Goal: Task Accomplishment & Management: Complete application form

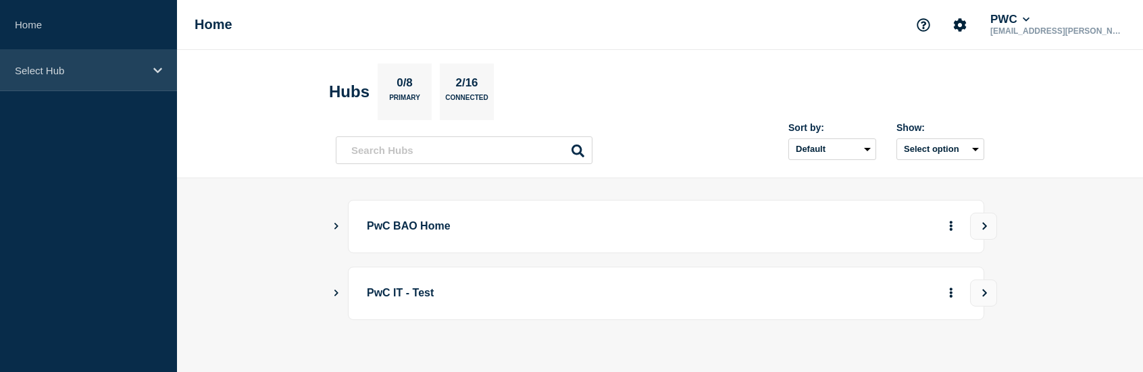
click at [90, 72] on p "Select Hub" at bounding box center [80, 70] width 130 height 11
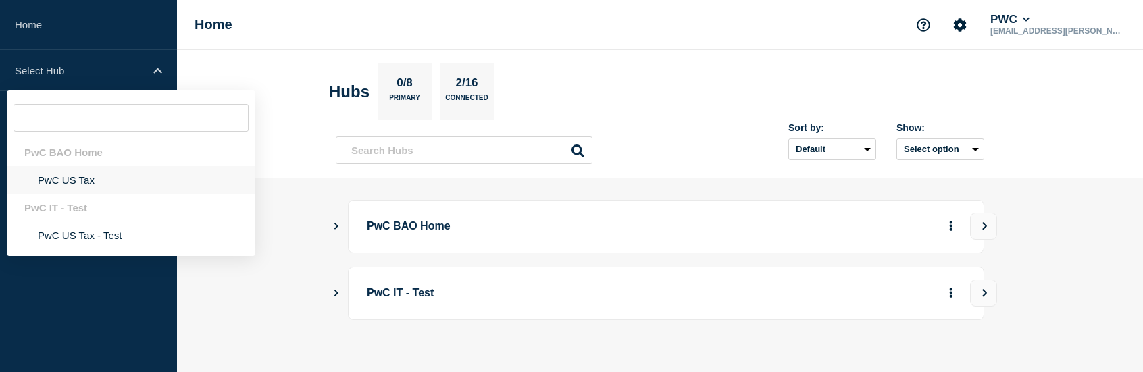
click at [96, 181] on li "PwC US Tax" at bounding box center [131, 180] width 249 height 28
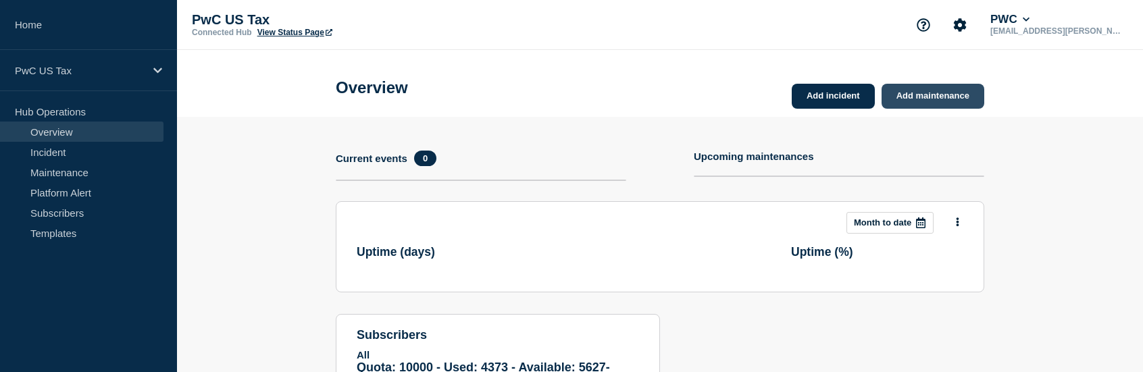
click at [934, 99] on link "Add maintenance" at bounding box center [933, 96] width 103 height 25
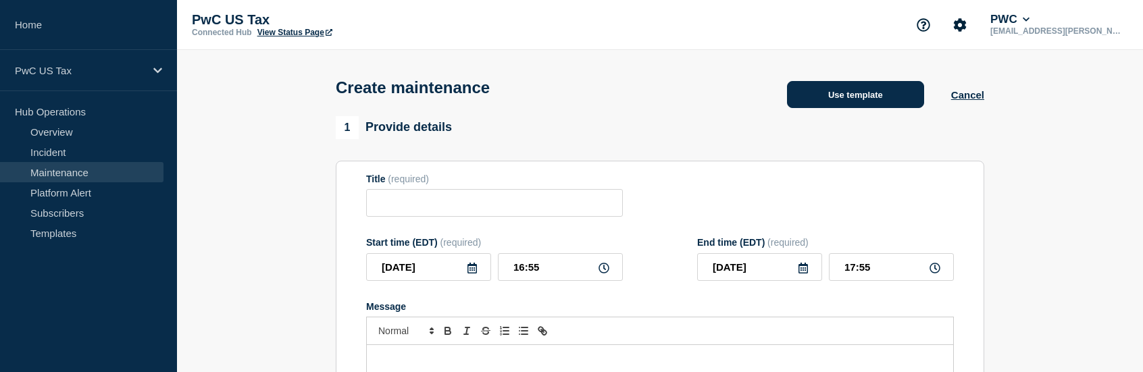
click at [884, 101] on button "Use template" at bounding box center [855, 94] width 137 height 27
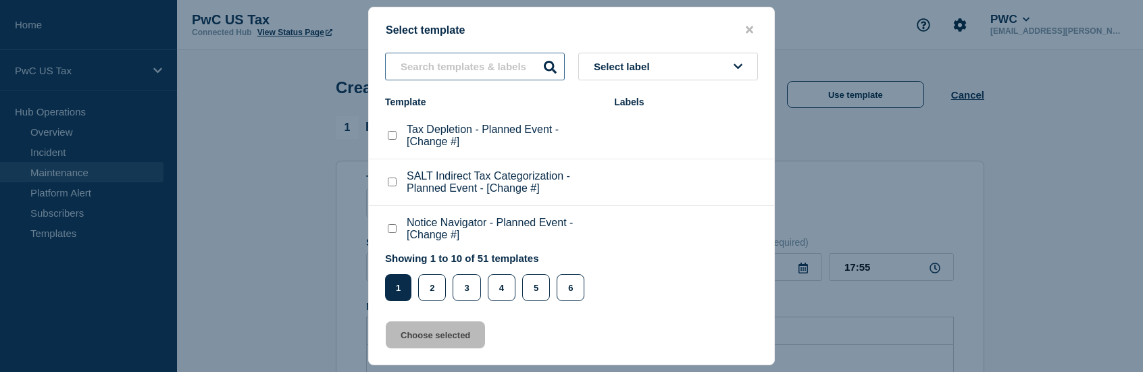
click at [480, 68] on input "text" at bounding box center [475, 67] width 180 height 28
type input "t"
type input "o"
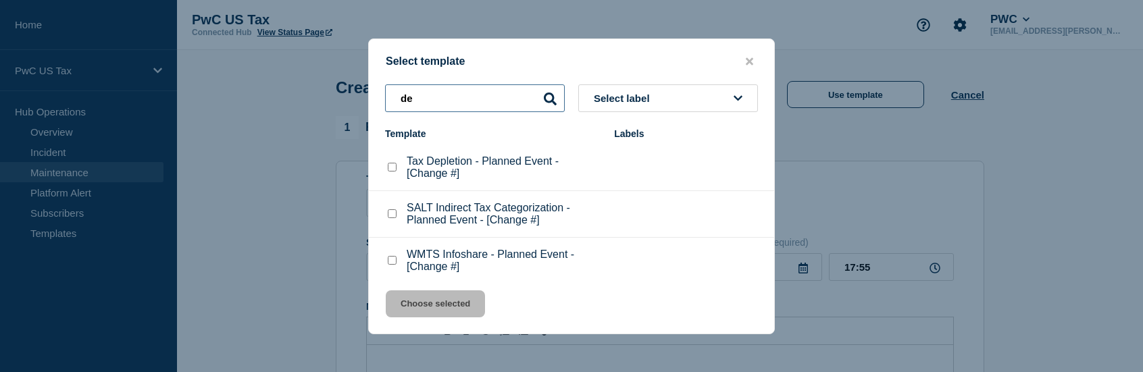
type input "d"
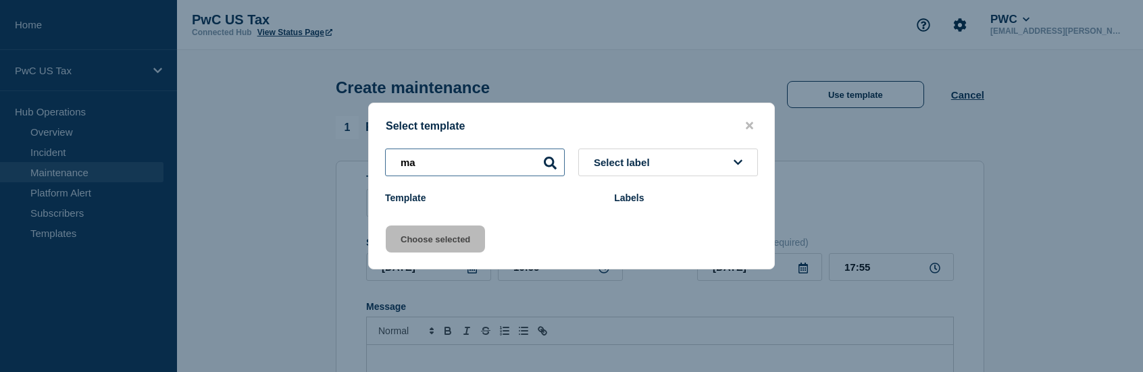
type input "m"
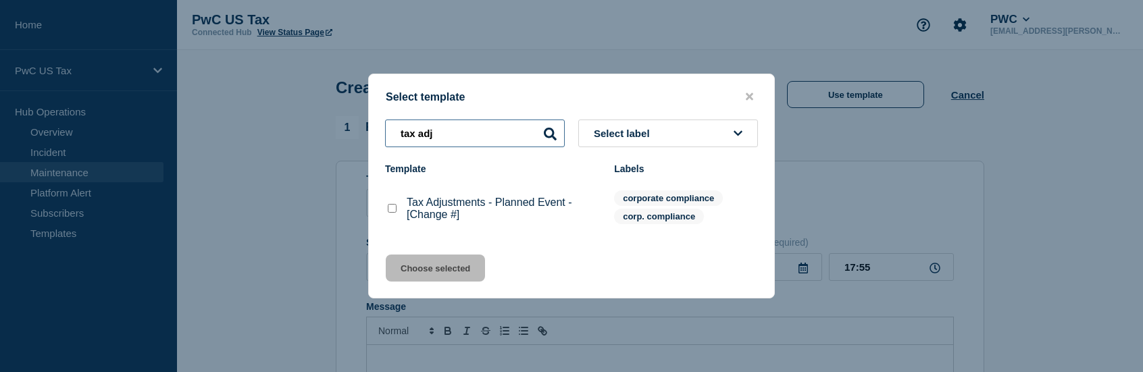
type input "tax adj"
click at [463, 206] on p "Tax Adjustments - Planned Event - [Change #]" at bounding box center [504, 209] width 194 height 24
click at [392, 209] on checkbox"] "Tax Adjustments - Planned Event - [Change #] checkbox" at bounding box center [392, 208] width 9 height 9
checkbox checkbox"] "true"
click at [432, 272] on button "Choose selected" at bounding box center [435, 268] width 99 height 27
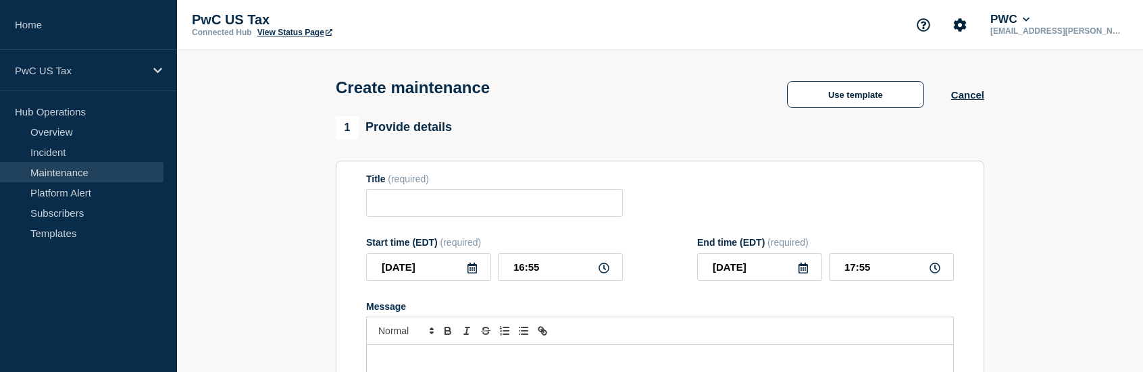
type input "Tax Adjustments - Planned Event - [Change #]"
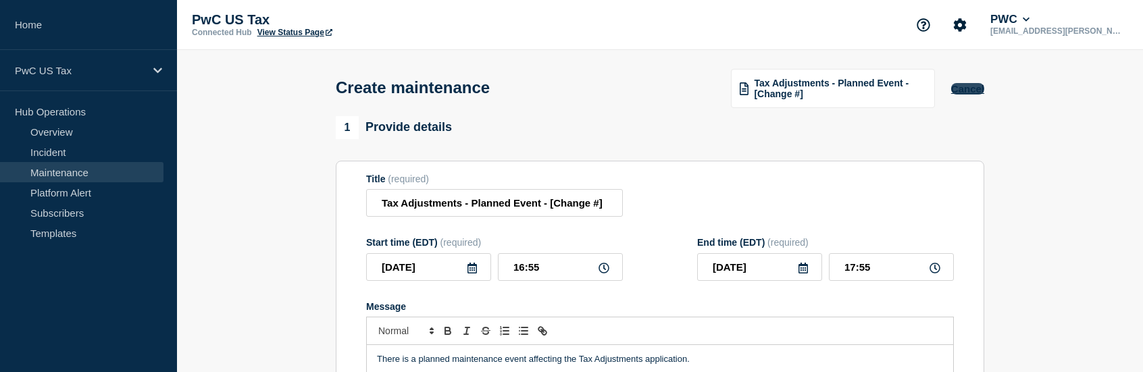
click at [975, 95] on button "Cancel" at bounding box center [967, 88] width 33 height 11
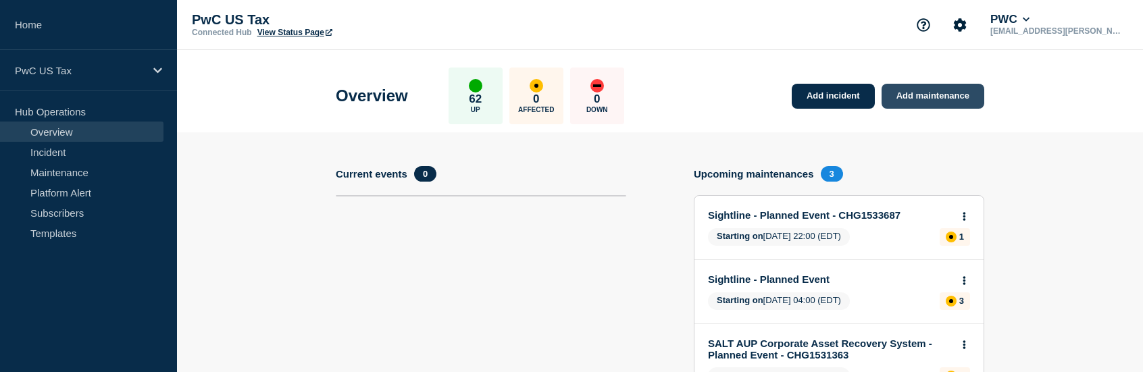
click at [946, 91] on link "Add maintenance" at bounding box center [933, 96] width 103 height 25
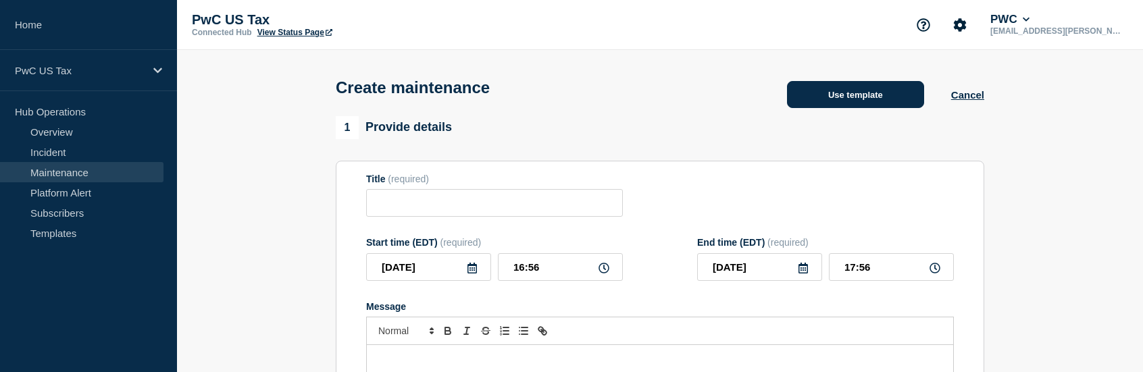
click at [853, 99] on button "Use template" at bounding box center [855, 94] width 137 height 27
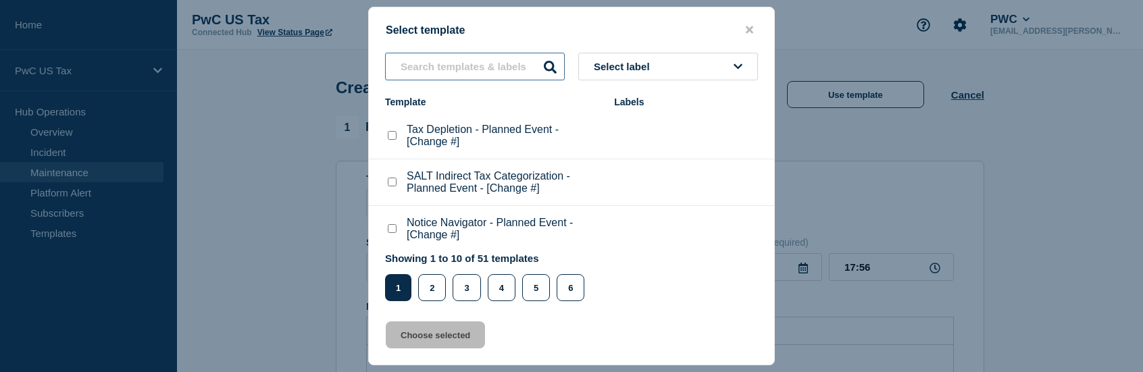
click at [510, 68] on input "text" at bounding box center [475, 67] width 180 height 28
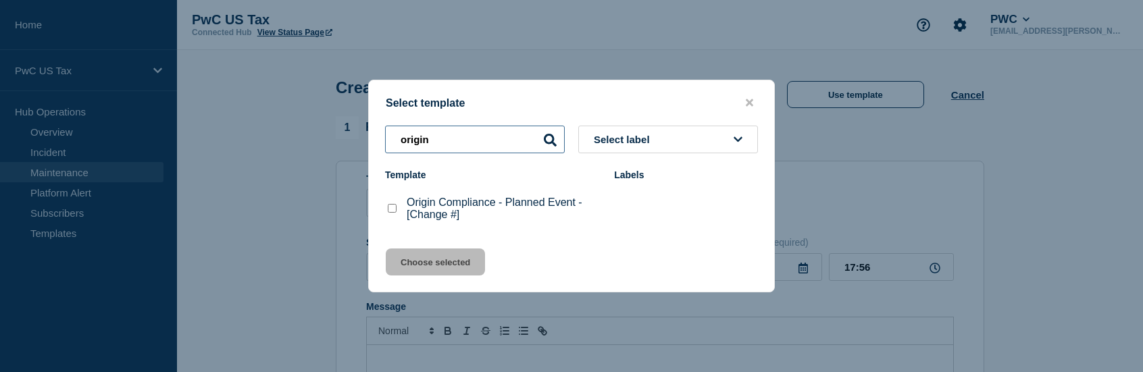
type input "origin"
click at [392, 211] on checkbox"] "Origin Compliance - Planned Event - [Change #] checkbox" at bounding box center [392, 208] width 9 height 9
checkbox checkbox"] "true"
click at [453, 265] on button "Choose selected" at bounding box center [435, 262] width 99 height 27
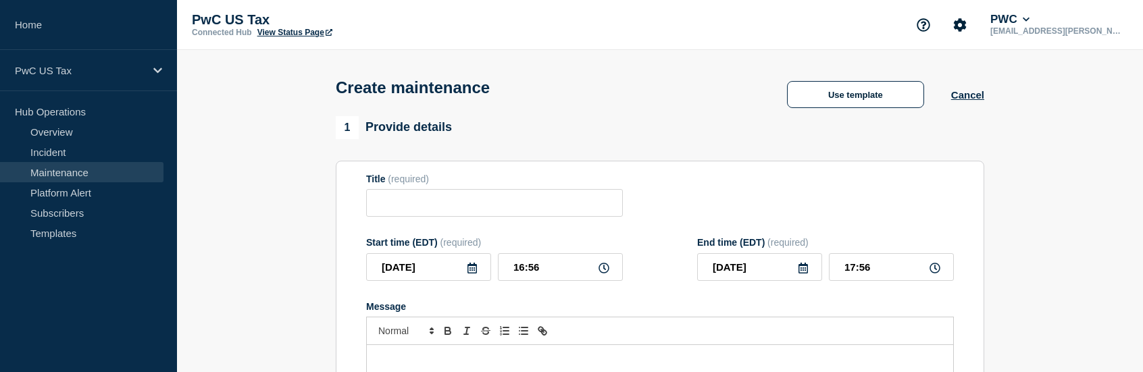
type input "Origin Compliance - Planned Event - [Change #]"
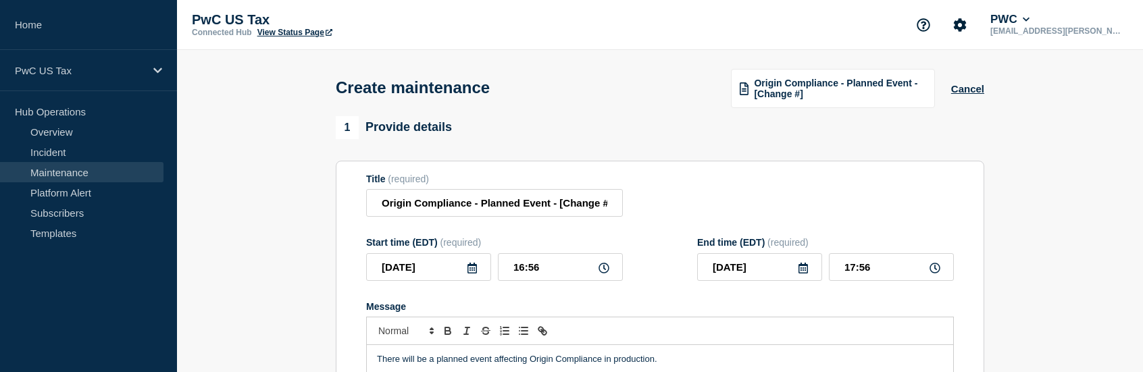
click at [474, 270] on icon at bounding box center [472, 268] width 11 height 11
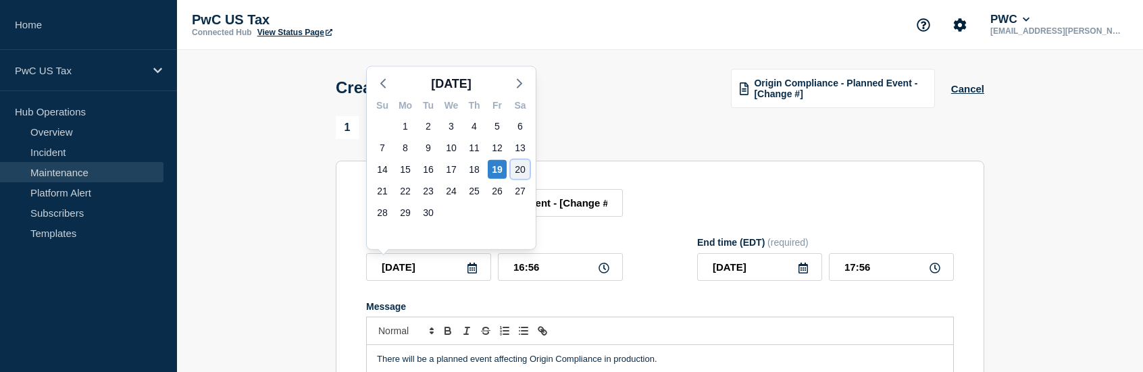
click at [516, 168] on div "20" at bounding box center [520, 169] width 19 height 19
type input "[DATE]"
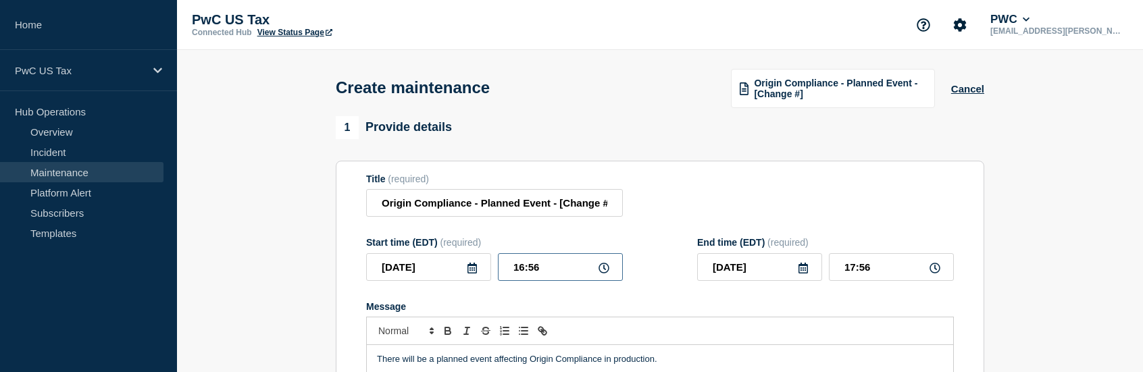
drag, startPoint x: 544, startPoint y: 270, endPoint x: 509, endPoint y: 272, distance: 35.2
click at [509, 272] on input "16:56" at bounding box center [560, 267] width 125 height 28
click at [603, 271] on icon at bounding box center [603, 268] width 11 height 11
click at [561, 270] on input "16:56" at bounding box center [560, 267] width 125 height 28
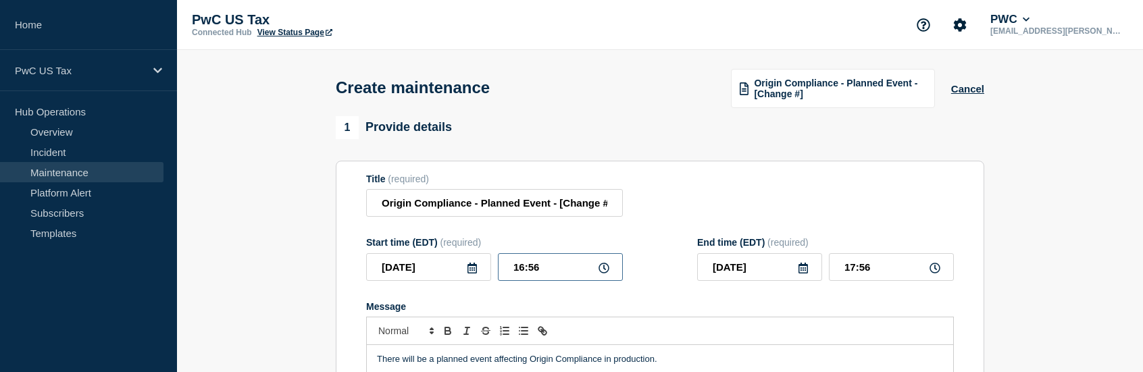
click at [561, 270] on input "16:56" at bounding box center [560, 267] width 125 height 28
click at [558, 270] on input "16:56" at bounding box center [560, 267] width 125 height 28
click at [604, 272] on icon at bounding box center [603, 268] width 11 height 11
click at [540, 275] on input "16:56" at bounding box center [560, 267] width 125 height 28
click at [519, 271] on input "16:56" at bounding box center [560, 267] width 125 height 28
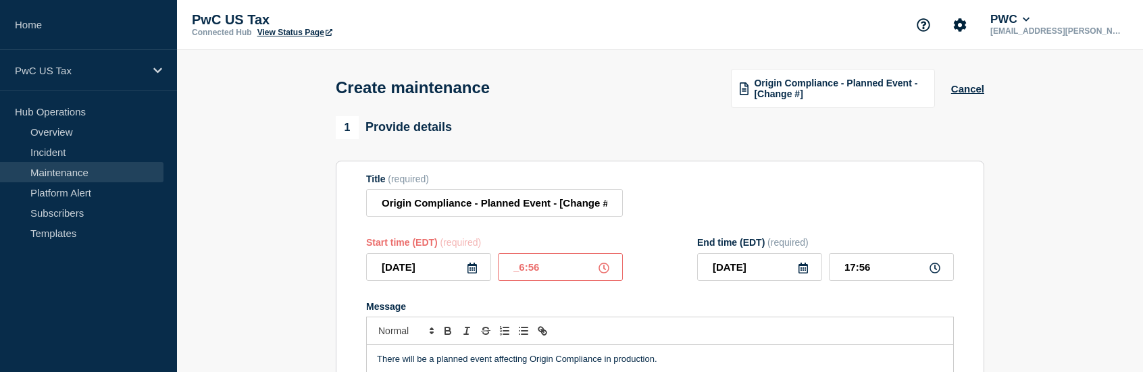
type input "06:56"
type input "07:56"
click at [559, 267] on input "06:56" at bounding box center [560, 267] width 125 height 28
type input "06:30"
type input "07:30"
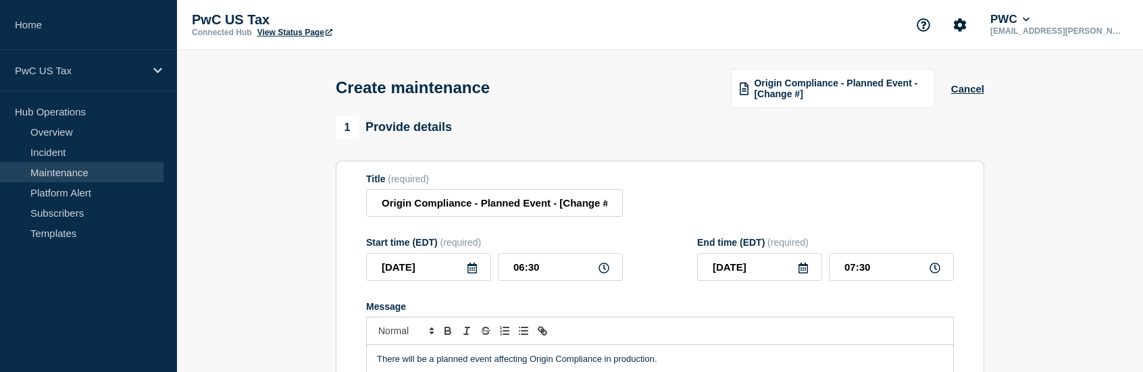
click at [759, 186] on div "Title (required) Origin Compliance - Planned Event - [Change #]" at bounding box center [660, 196] width 588 height 44
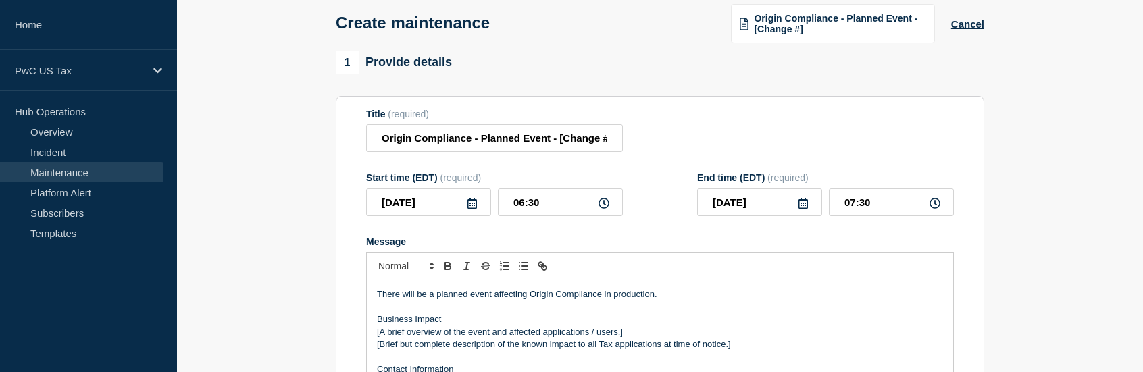
scroll to position [135, 0]
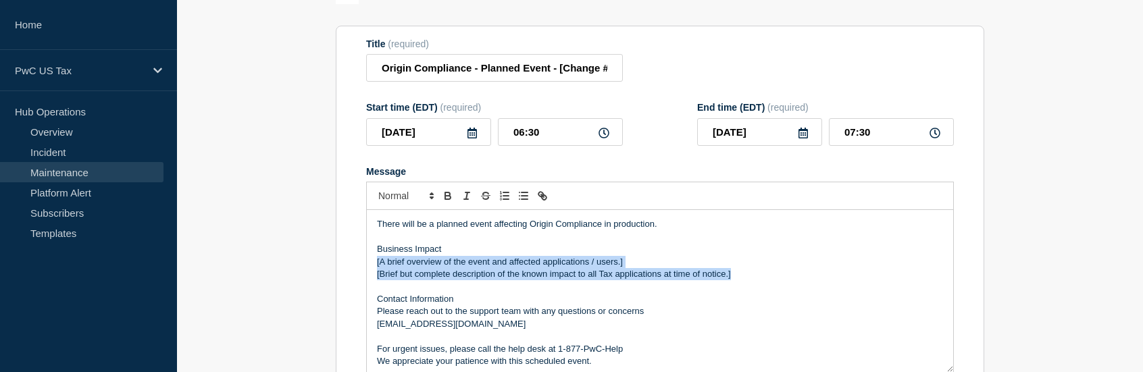
drag, startPoint x: 749, startPoint y: 279, endPoint x: 372, endPoint y: 271, distance: 377.0
click at [372, 271] on div "There will be a planned event affecting Origin Compliance in production. Busine…" at bounding box center [660, 291] width 586 height 162
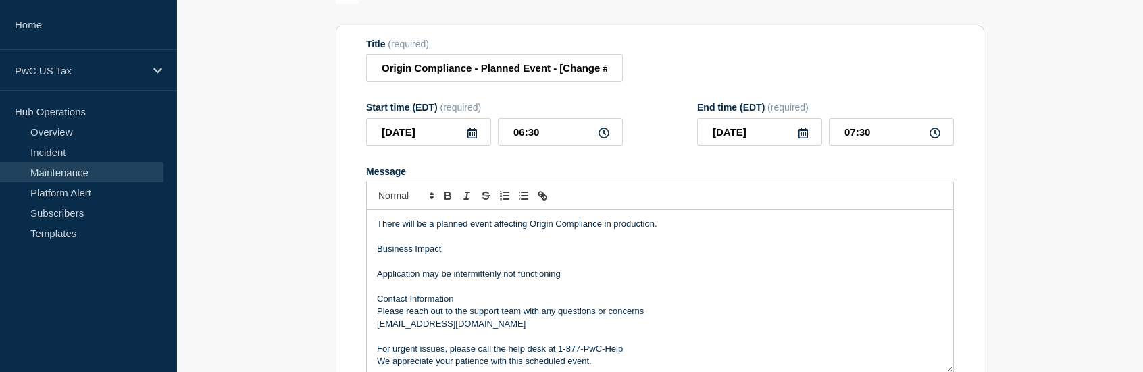
click at [481, 274] on p "Application may be intermittenly not functioning" at bounding box center [660, 274] width 566 height 12
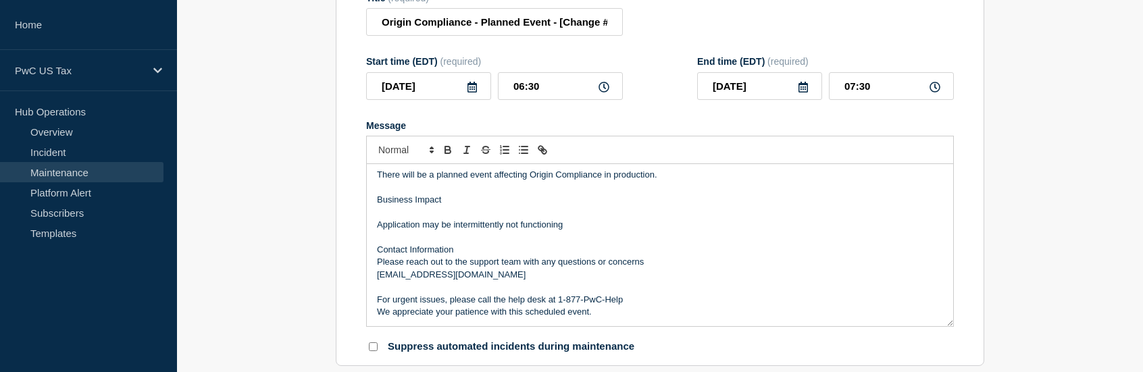
scroll to position [203, 0]
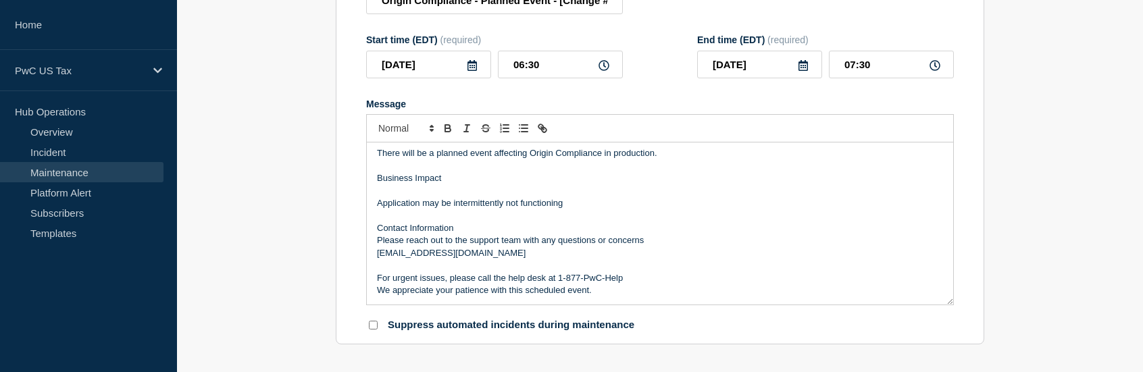
click at [691, 284] on p "For urgent issues, please call the help desk at 1-877-PwC-Help" at bounding box center [660, 278] width 566 height 12
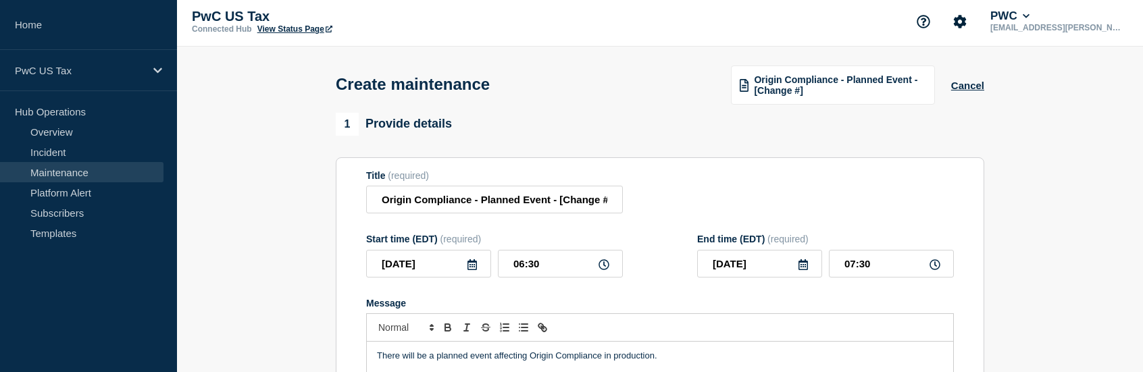
scroll to position [0, 0]
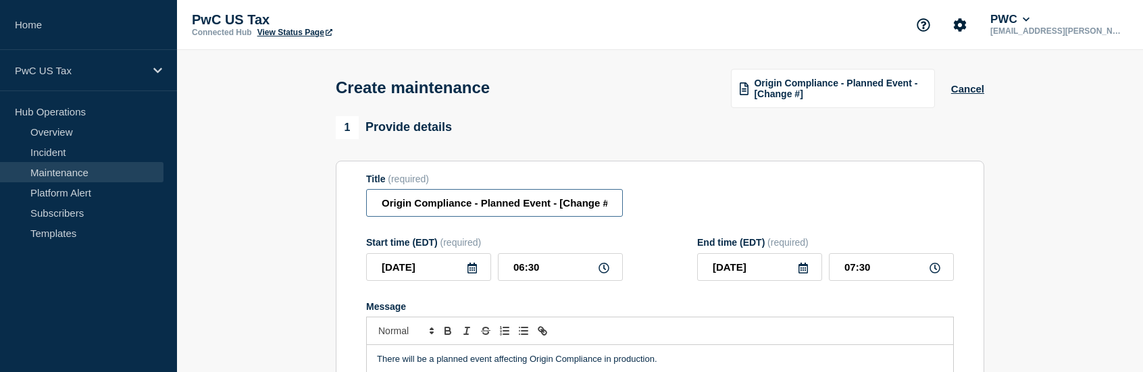
click at [559, 212] on input "Origin Compliance - Planned Event - [Change #]" at bounding box center [494, 203] width 257 height 28
drag, startPoint x: 557, startPoint y: 209, endPoint x: 616, endPoint y: 209, distance: 58.8
click at [616, 209] on input "Origin Compliance - Planned Event - [Change #]" at bounding box center [494, 203] width 257 height 28
paste input "CHG1533635"
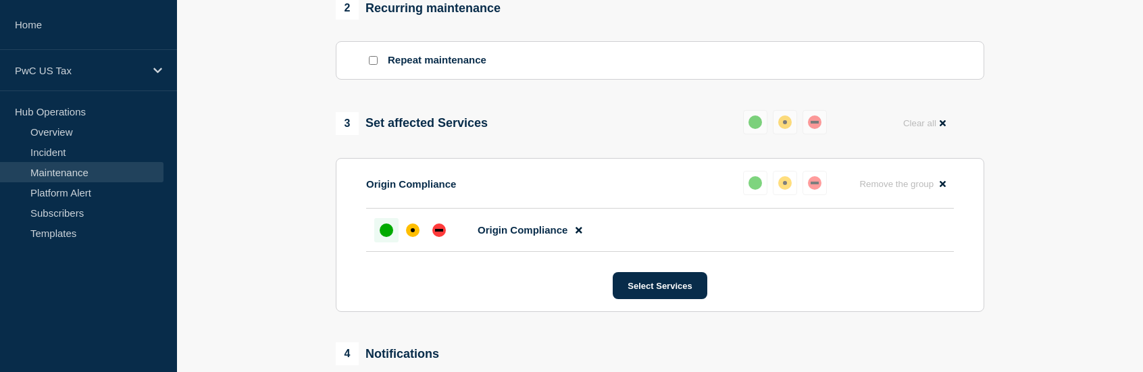
scroll to position [743, 0]
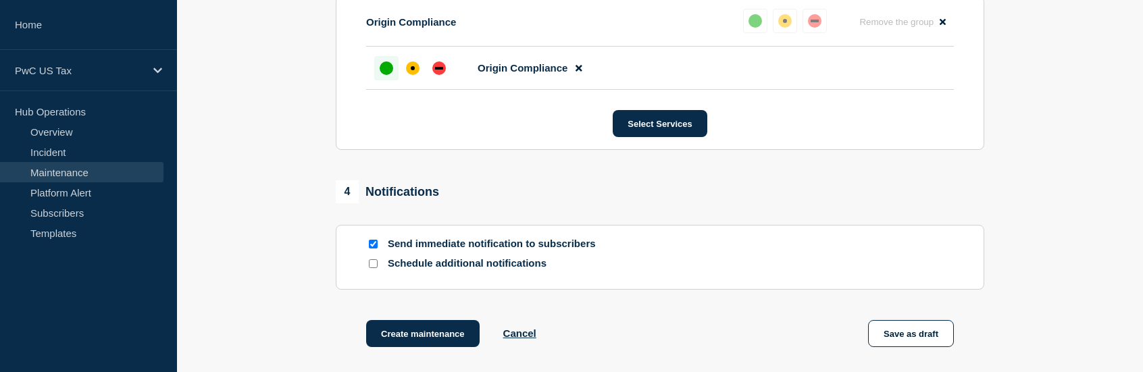
type input "Origin Compliance - Planned Event -CHG1533635"
click at [374, 248] on input "Send immediate notification to subscribers" at bounding box center [373, 244] width 9 height 9
checkbox input "false"
click at [440, 336] on button "Create maintenance" at bounding box center [422, 333] width 113 height 27
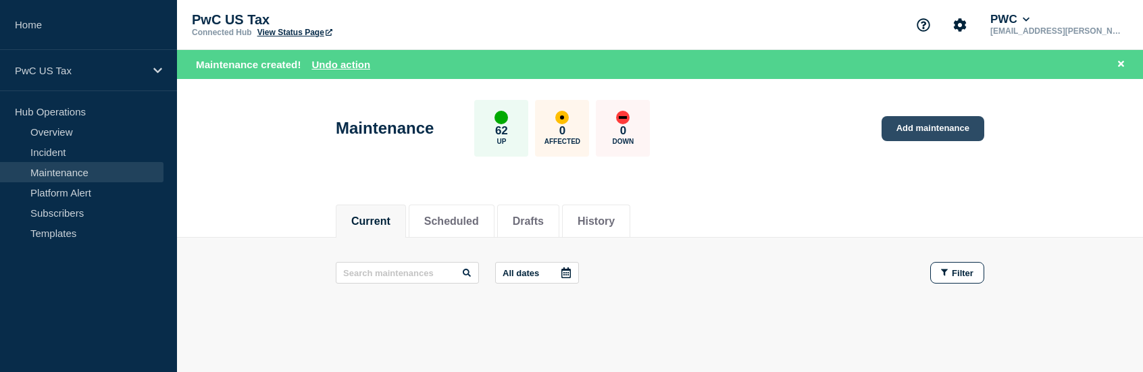
click at [935, 133] on link "Add maintenance" at bounding box center [933, 128] width 103 height 25
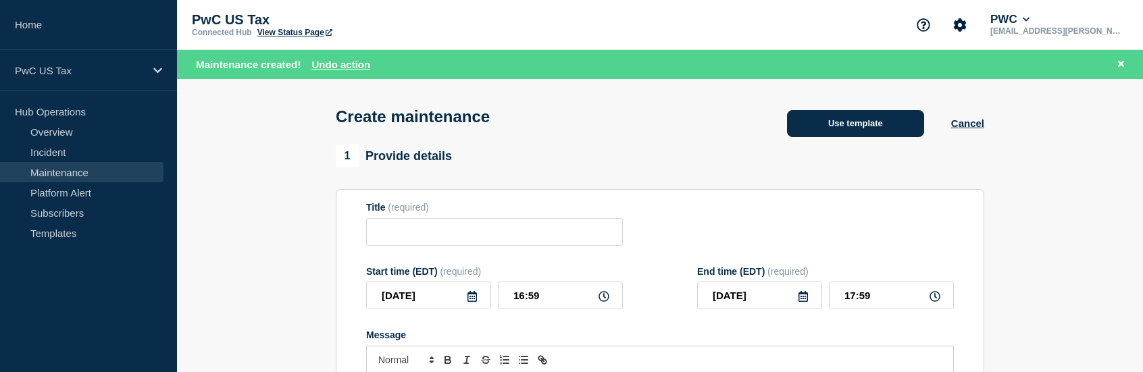
click at [857, 124] on button "Use template" at bounding box center [855, 123] width 137 height 27
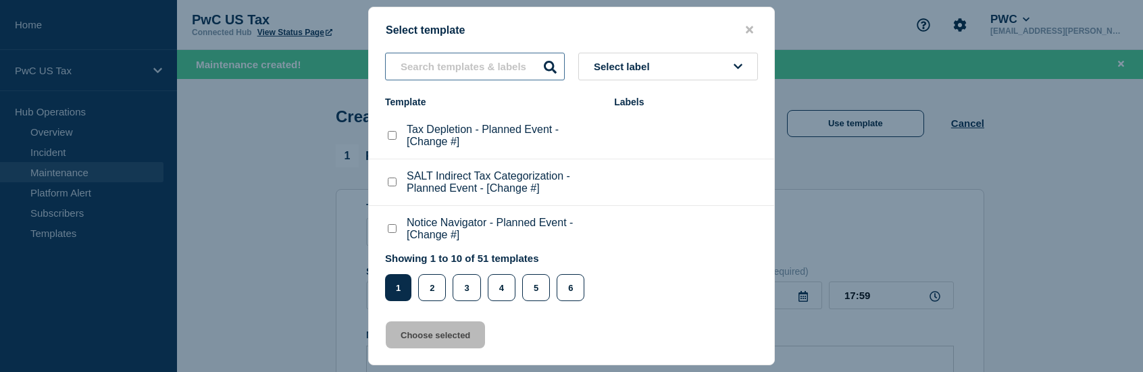
click at [474, 72] on input "text" at bounding box center [475, 67] width 180 height 28
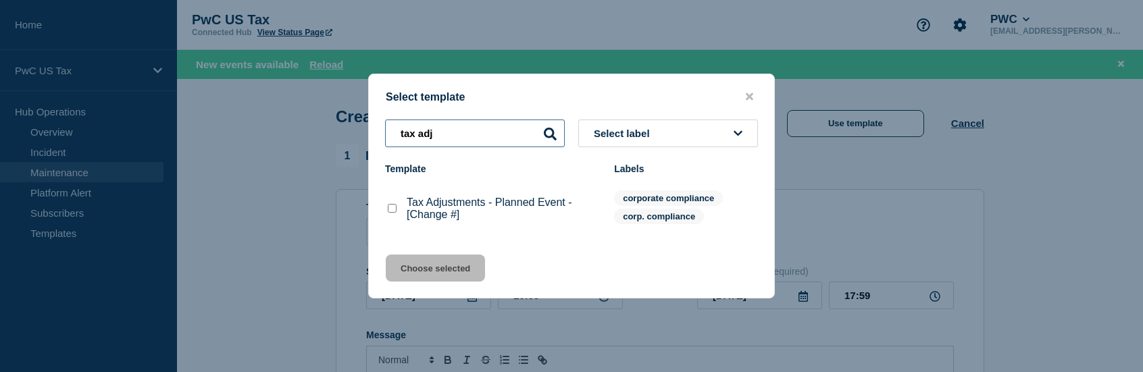
type input "tax adj"
click at [388, 211] on checkbox"] "Tax Adjustments - Planned Event - [Change #] checkbox" at bounding box center [392, 208] width 9 height 9
checkbox checkbox"] "true"
click at [448, 268] on button "Choose selected" at bounding box center [435, 268] width 99 height 27
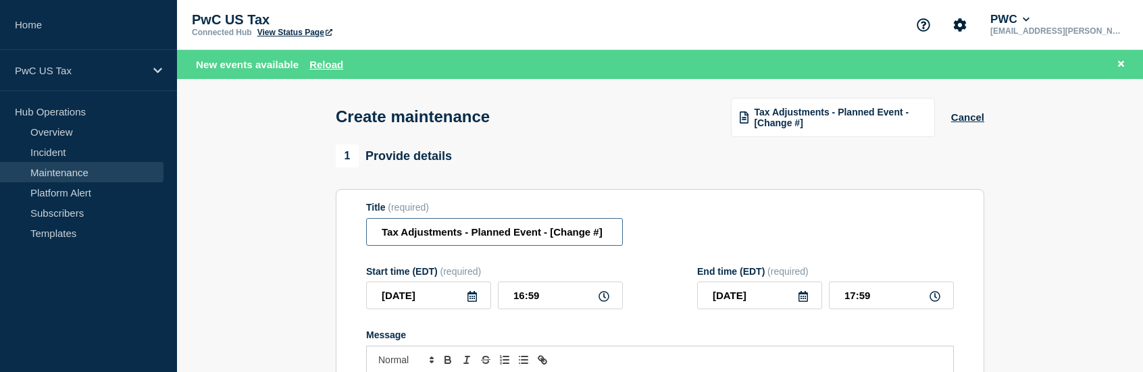
drag, startPoint x: 550, startPoint y: 236, endPoint x: 607, endPoint y: 234, distance: 56.8
click at [607, 234] on input "Tax Adjustments - Planned Event - [Change #]" at bounding box center [494, 232] width 257 height 28
paste input "CHG1533659"
type input "Tax Adjustments - Planned Event - CHG1533659"
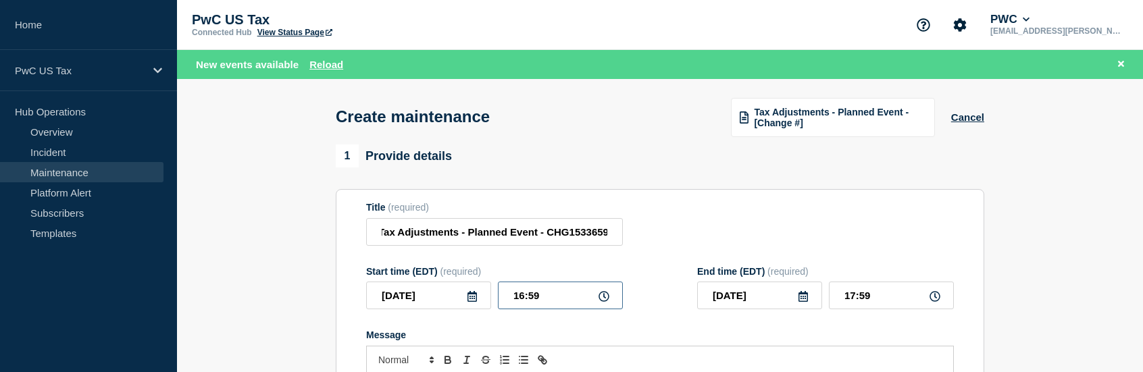
scroll to position [0, 0]
click at [557, 303] on input "16:59" at bounding box center [560, 296] width 125 height 28
click at [522, 298] on input "16:59" at bounding box center [560, 296] width 125 height 28
type input "22:59"
type input "23:59"
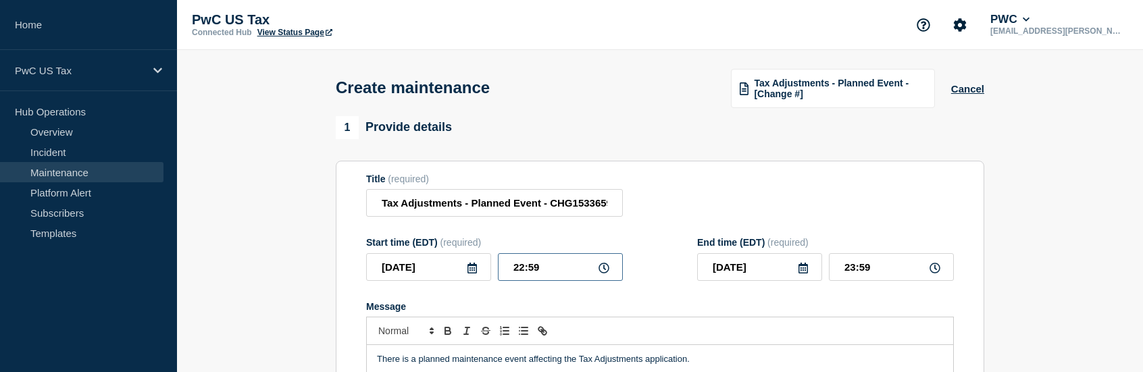
click at [555, 272] on input "22:59" at bounding box center [560, 267] width 125 height 28
type input "22:00"
type input "23:00"
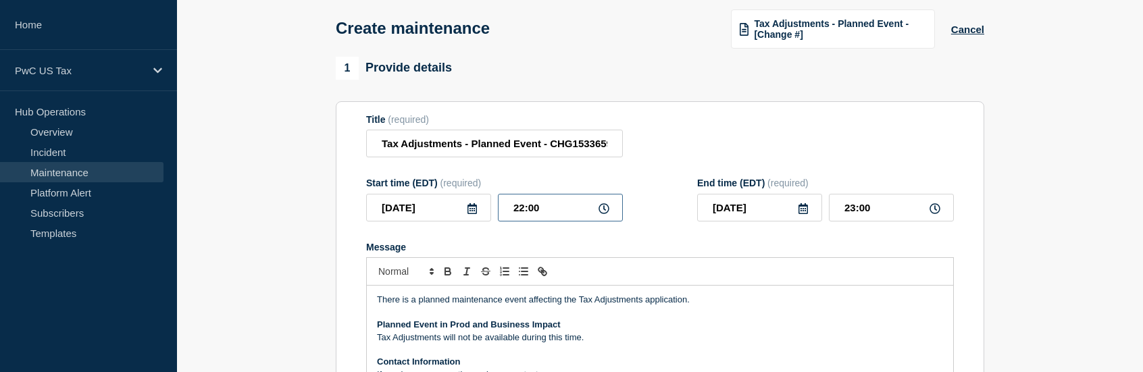
scroll to position [135, 0]
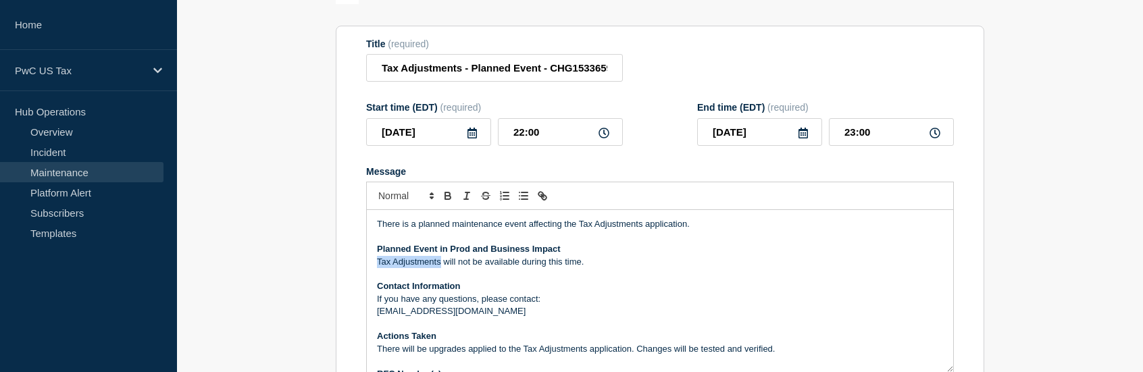
drag, startPoint x: 441, startPoint y: 269, endPoint x: 361, endPoint y: 263, distance: 79.9
click at [361, 263] on section "Title (required) Tax Adjustments - Planned Event - CHG1533659 Start time (EDT) …" at bounding box center [660, 219] width 648 height 387
drag, startPoint x: 462, startPoint y: 71, endPoint x: 382, endPoint y: 72, distance: 79.7
click at [382, 72] on input "Tax Adjustments - Planned Event - CHG1533659" at bounding box center [494, 68] width 257 height 28
type input "Mapper - Planned Event - CHG1533659"
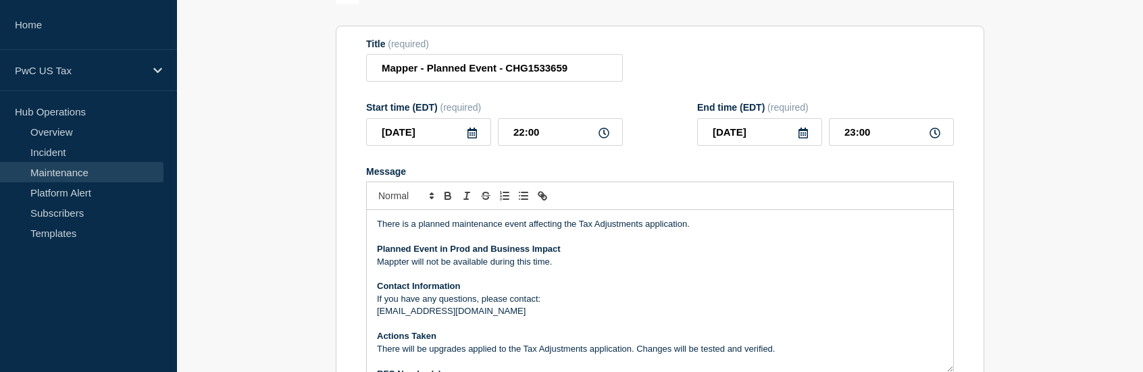
click at [401, 265] on p "Mappter will not be available during this time." at bounding box center [660, 262] width 566 height 12
drag, startPoint x: 576, startPoint y: 315, endPoint x: 375, endPoint y: 316, distance: 201.3
click at [375, 316] on div "There is a planned maintenance event affecting the Tax Adjustments application.…" at bounding box center [660, 291] width 586 height 162
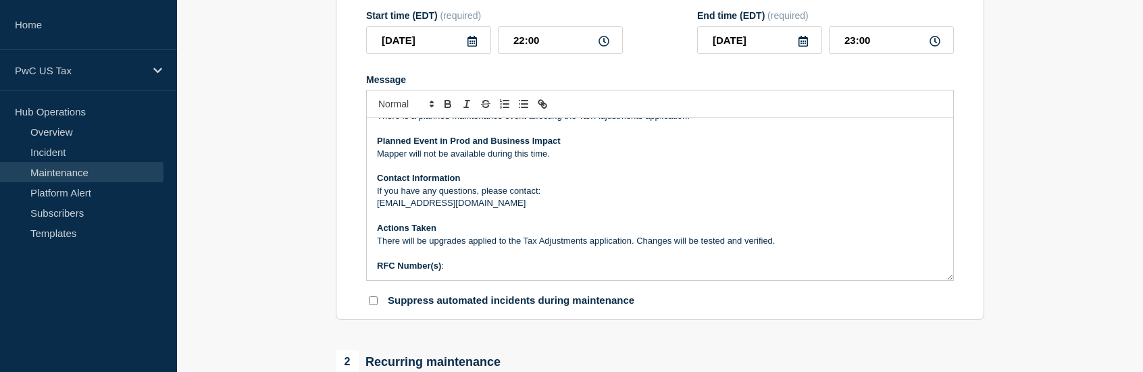
scroll to position [270, 0]
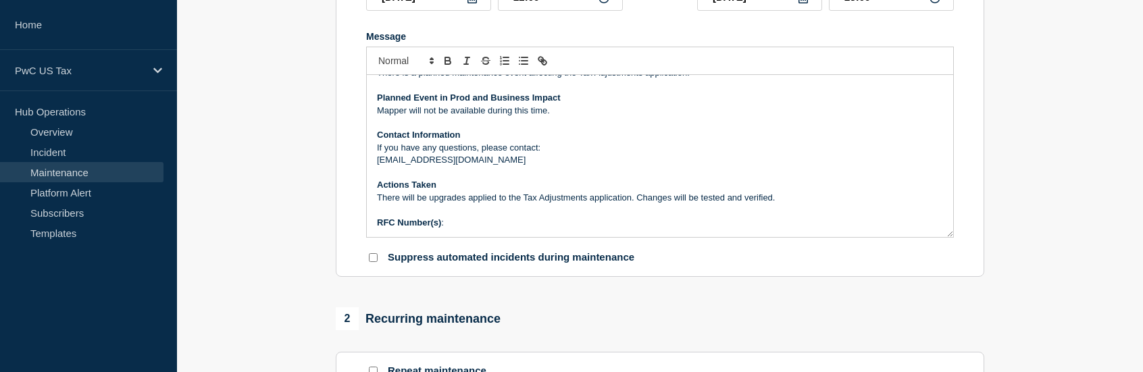
click at [516, 229] on p "RFC Number(s) :" at bounding box center [660, 223] width 566 height 12
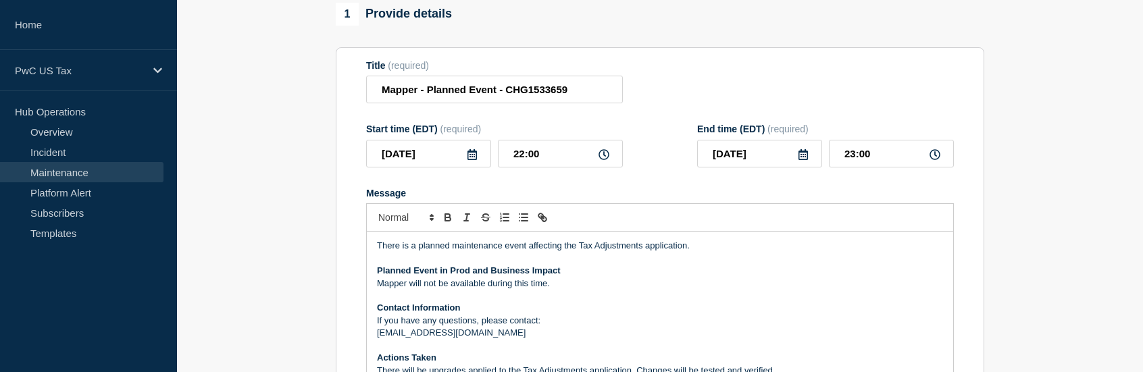
scroll to position [0, 0]
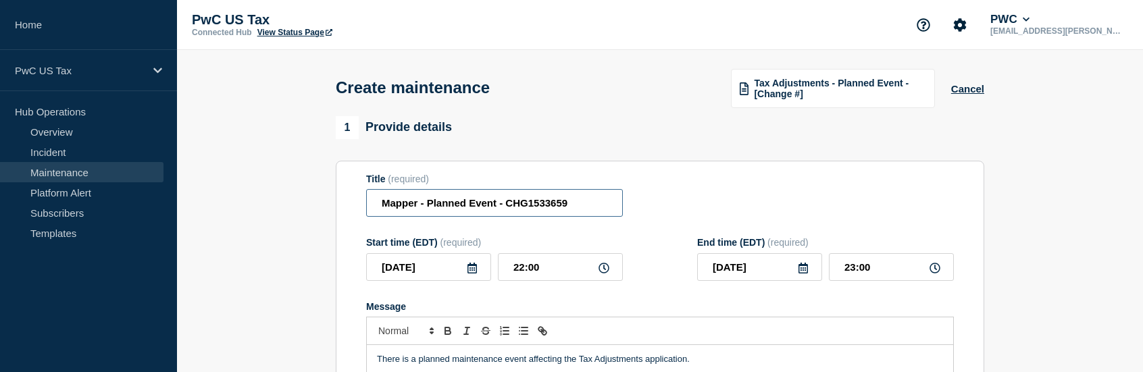
click at [554, 203] on input "Mapper - Planned Event - CHG1533659" at bounding box center [494, 203] width 257 height 28
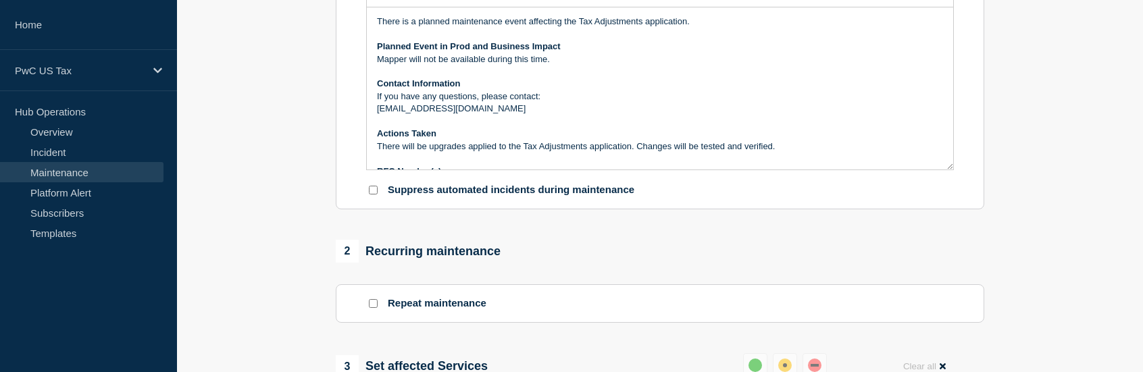
scroll to position [28, 0]
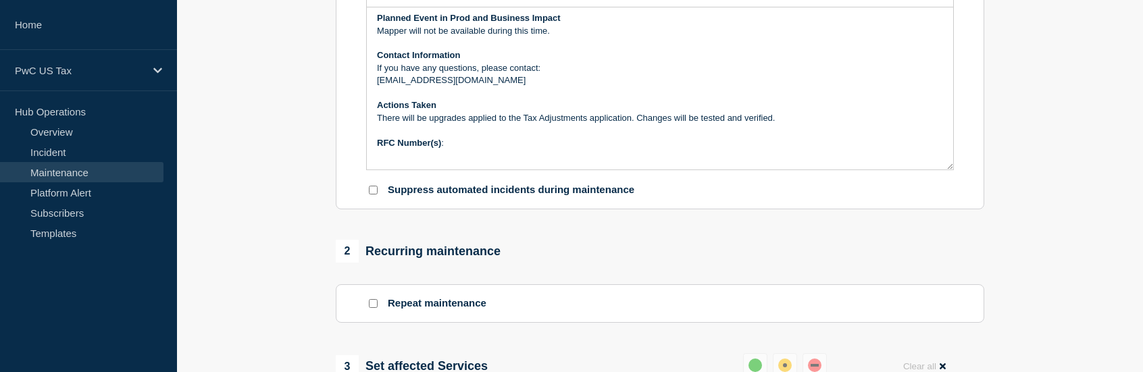
click at [526, 145] on p "RFC Number(s) :" at bounding box center [660, 143] width 566 height 12
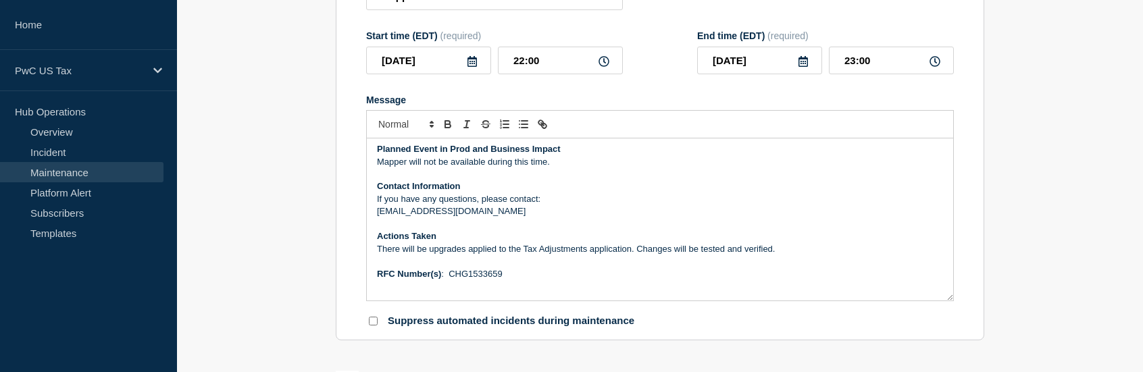
scroll to position [203, 0]
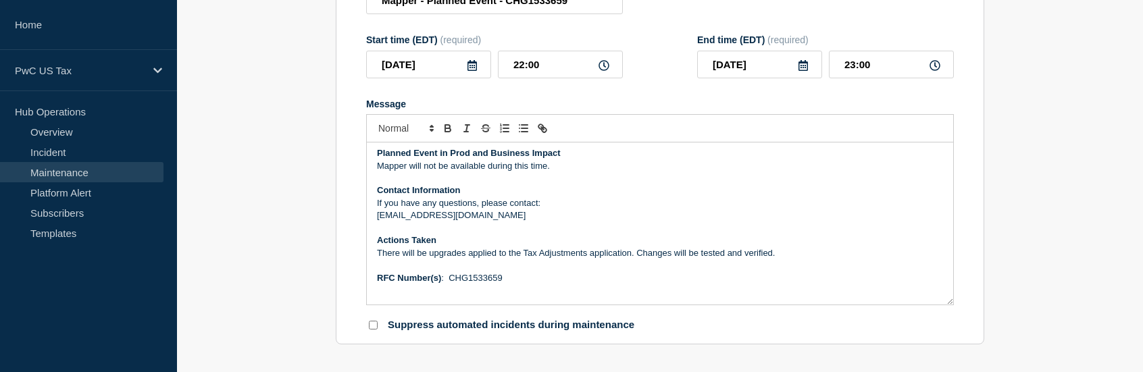
click at [582, 170] on p "Mapper will not be available during this time." at bounding box center [660, 166] width 566 height 12
drag, startPoint x: 630, startPoint y: 256, endPoint x: 400, endPoint y: 259, distance: 229.7
click at [400, 259] on p "There will be upgrades applied to the Tax Adjustments application. Changes will…" at bounding box center [660, 253] width 566 height 12
click at [536, 245] on p "Actions Taken" at bounding box center [660, 240] width 566 height 12
drag, startPoint x: 427, startPoint y: 256, endPoint x: 591, endPoint y: 261, distance: 164.2
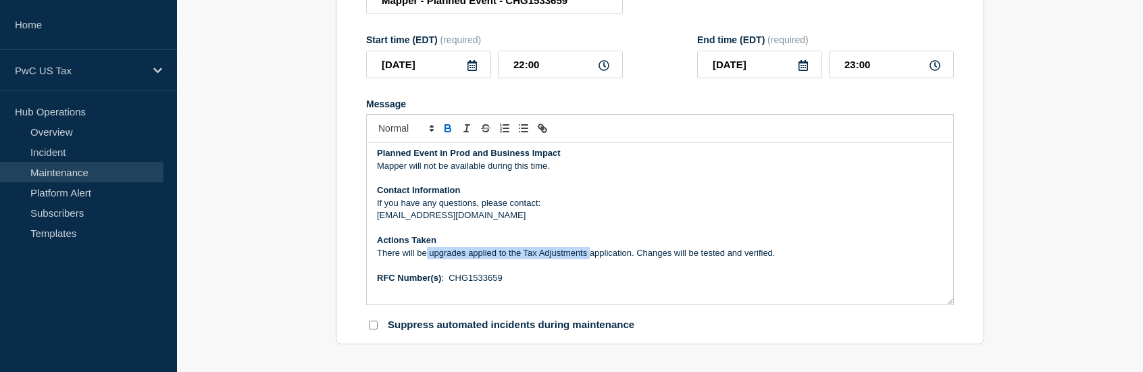
click at [591, 259] on p "There will be upgrades applied to the Tax Adjustments application. Changes will…" at bounding box center [660, 253] width 566 height 12
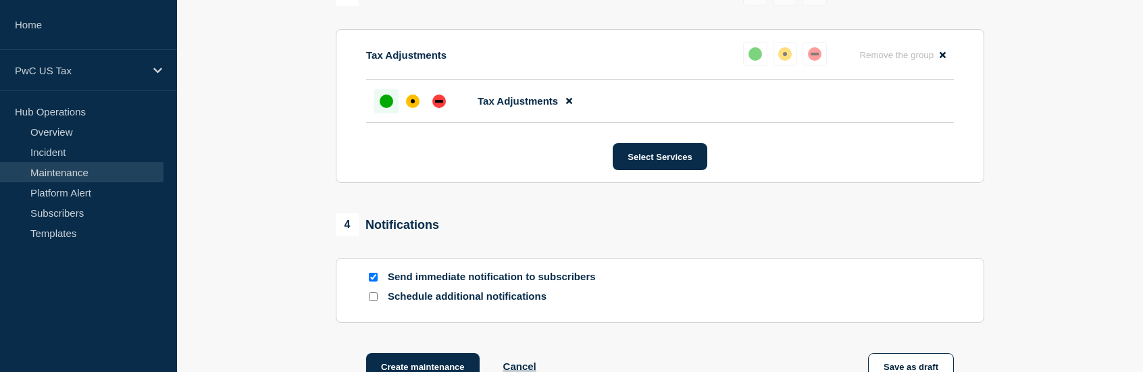
scroll to position [743, 0]
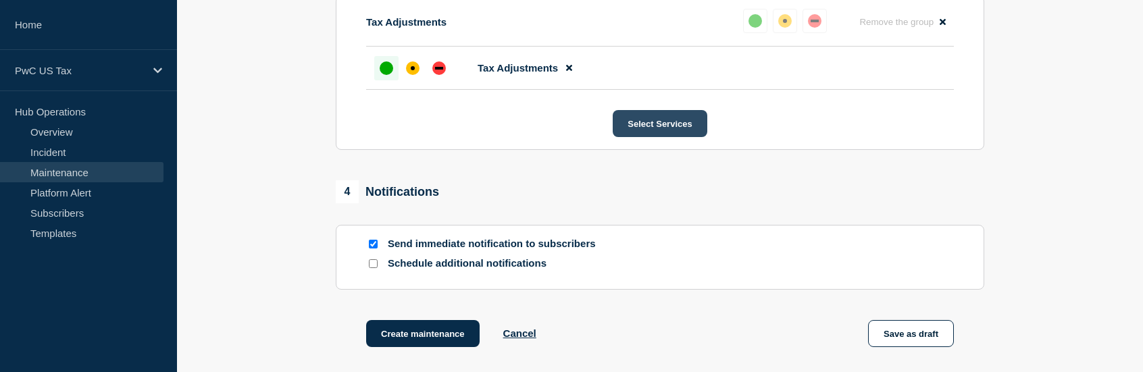
click at [674, 129] on button "Select Services" at bounding box center [660, 123] width 94 height 27
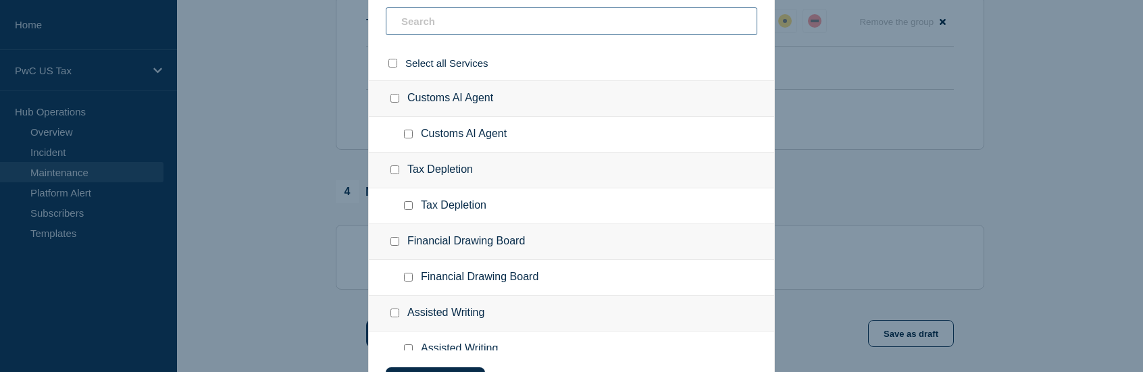
click at [457, 26] on input "text" at bounding box center [572, 21] width 372 height 28
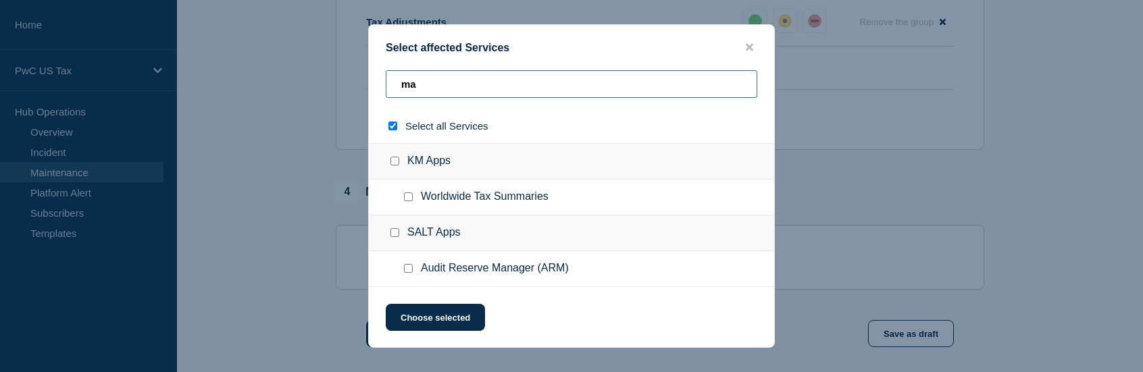
type input "map"
checkbox input "true"
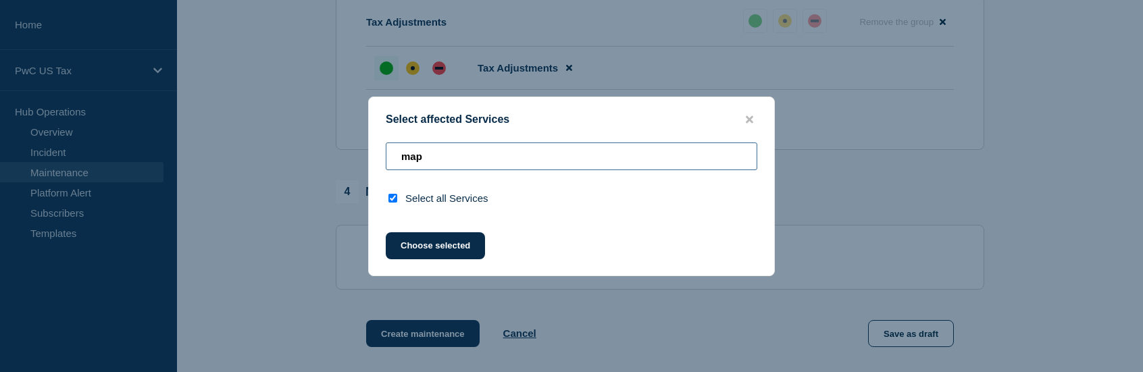
type input "ma"
checkbox input "false"
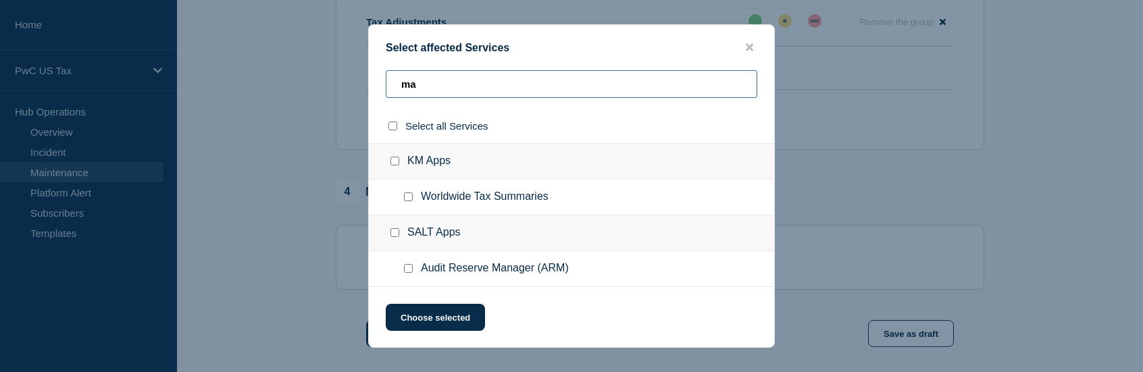
type input "m"
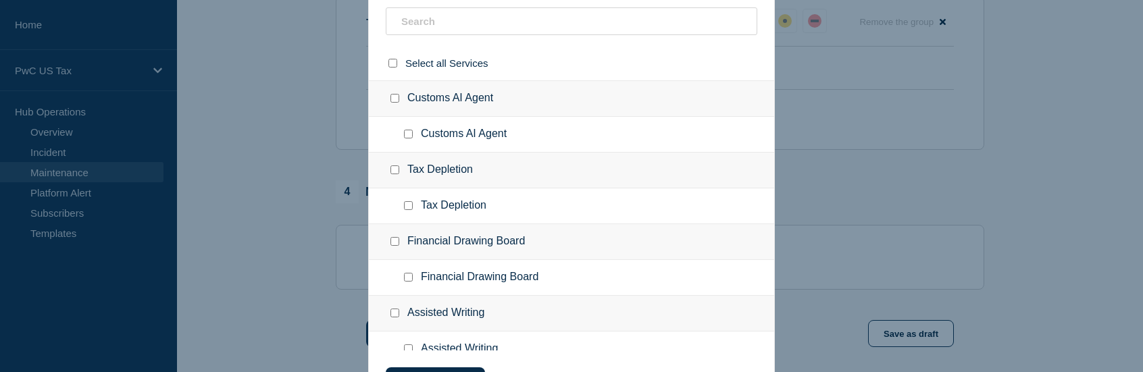
click at [231, 76] on div at bounding box center [571, 186] width 1143 height 372
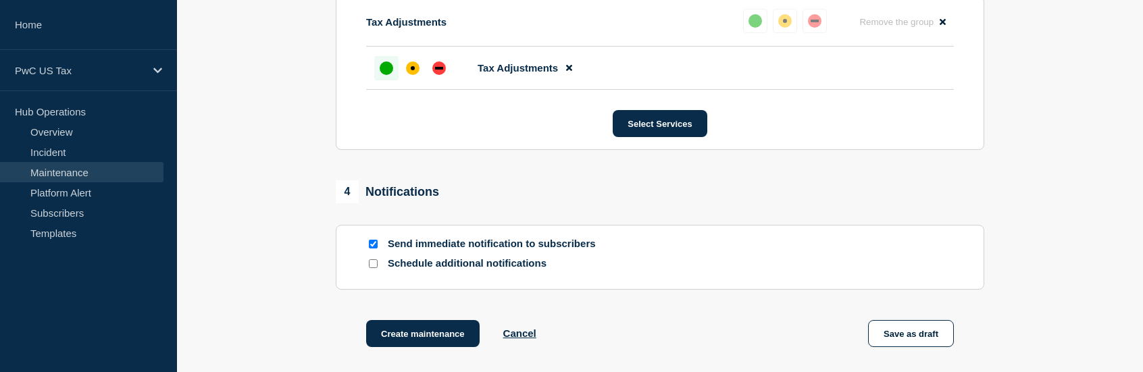
click at [374, 245] on input "Send immediate notification to subscribers" at bounding box center [373, 244] width 9 height 9
checkbox input "false"
click at [437, 337] on button "Create maintenance" at bounding box center [422, 333] width 113 height 27
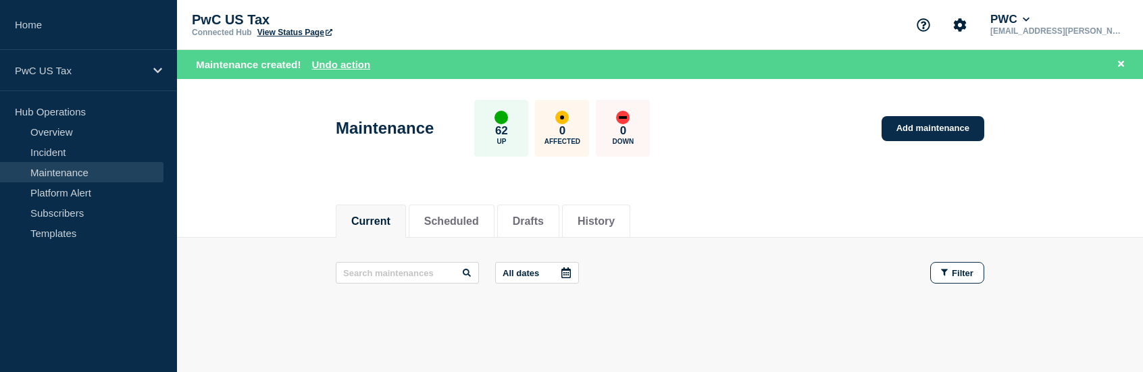
click at [197, 147] on header "Maintenance 62 Up 0 Affected 0 Down Add maintenance" at bounding box center [660, 135] width 966 height 113
